Goal: Find specific page/section: Find specific page/section

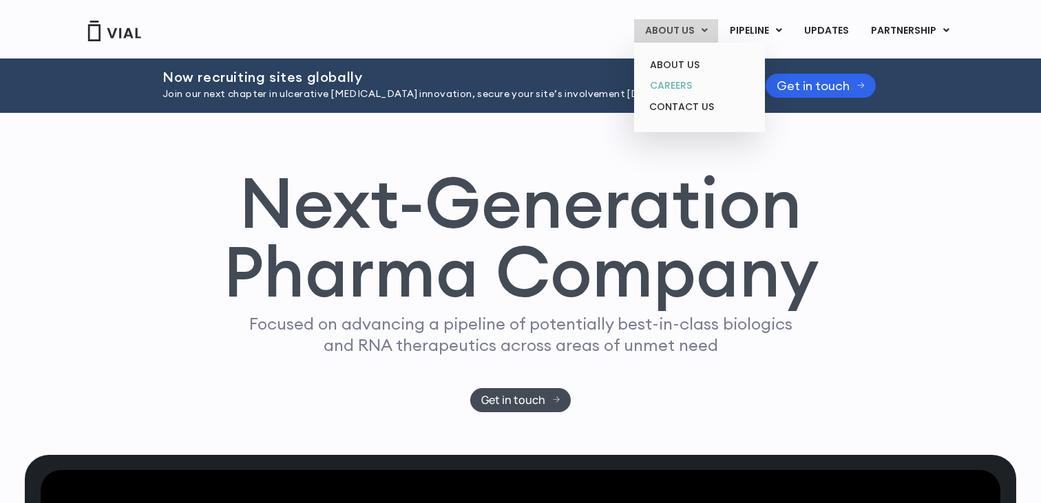
click at [685, 86] on link "CAREERS" at bounding box center [699, 85] width 121 height 21
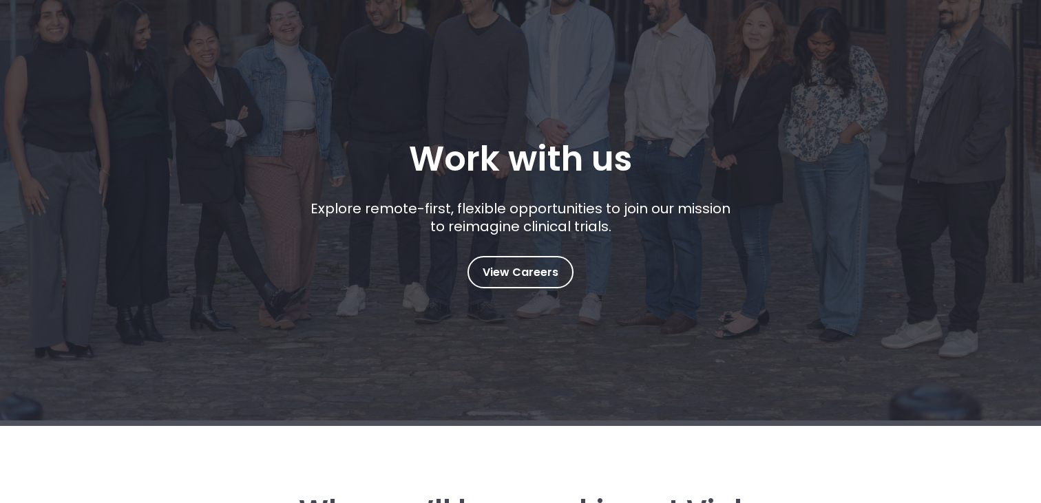
scroll to position [165, 0]
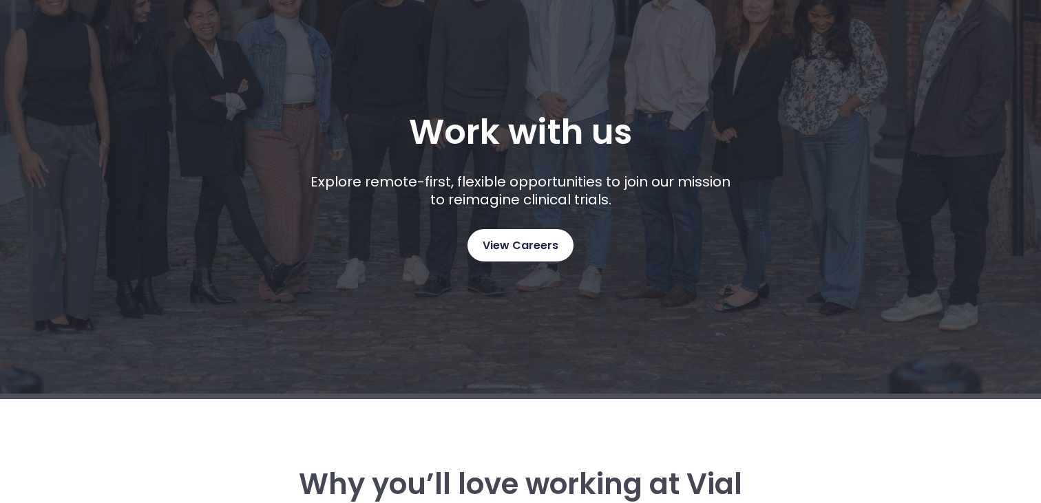
click at [545, 249] on span "View Careers" at bounding box center [521, 246] width 76 height 18
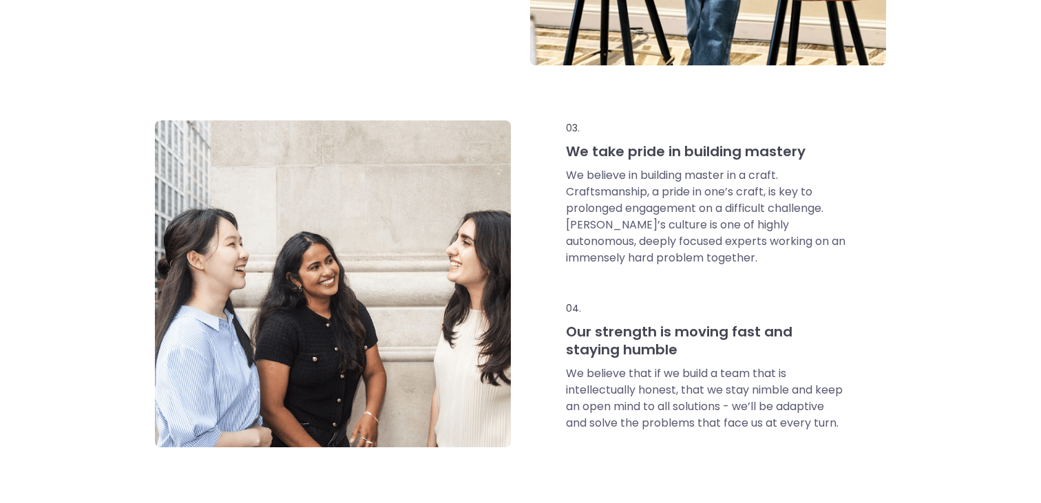
scroll to position [944, 0]
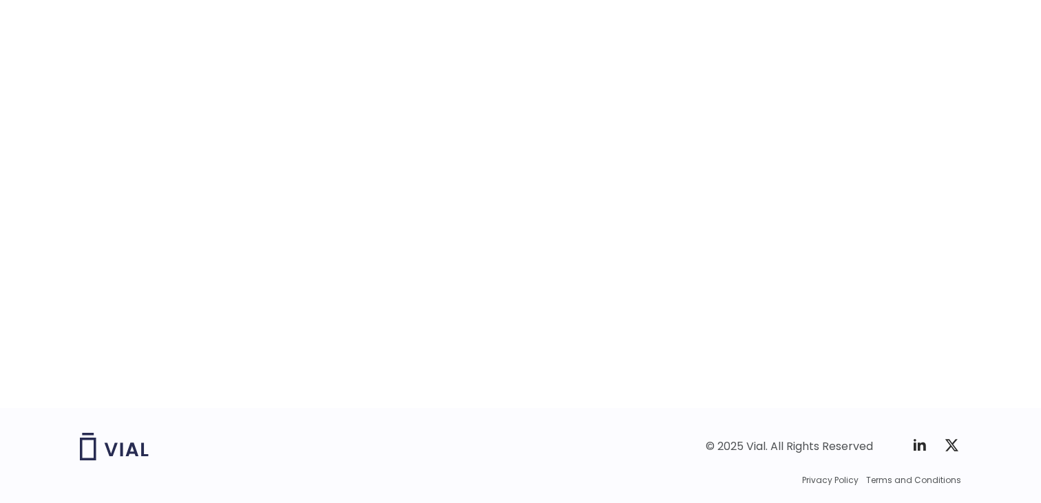
scroll to position [2164, 0]
